Goal: Information Seeking & Learning: Understand process/instructions

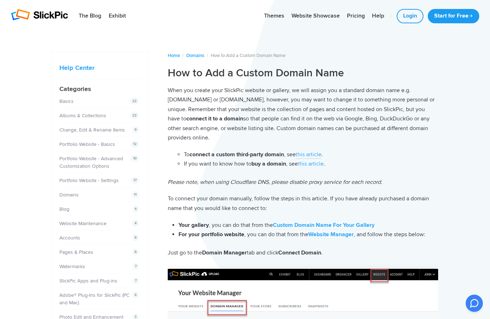
click at [310, 155] on link "this article" at bounding box center [309, 155] width 26 height 8
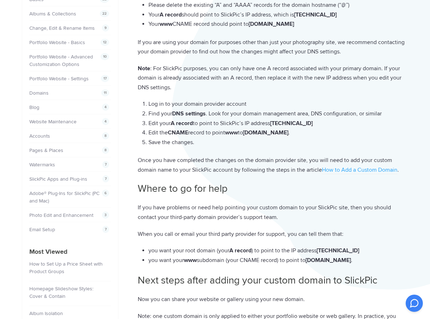
scroll to position [105, 0]
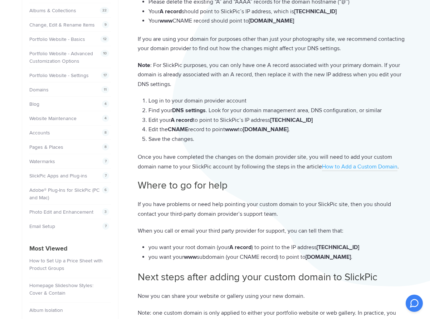
click at [346, 167] on link "How to Add a Custom Domain" at bounding box center [360, 167] width 76 height 8
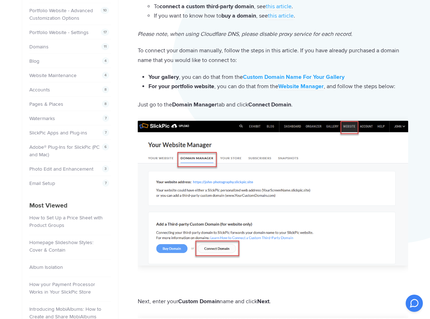
scroll to position [149, 0]
